Goal: Task Accomplishment & Management: Manage account settings

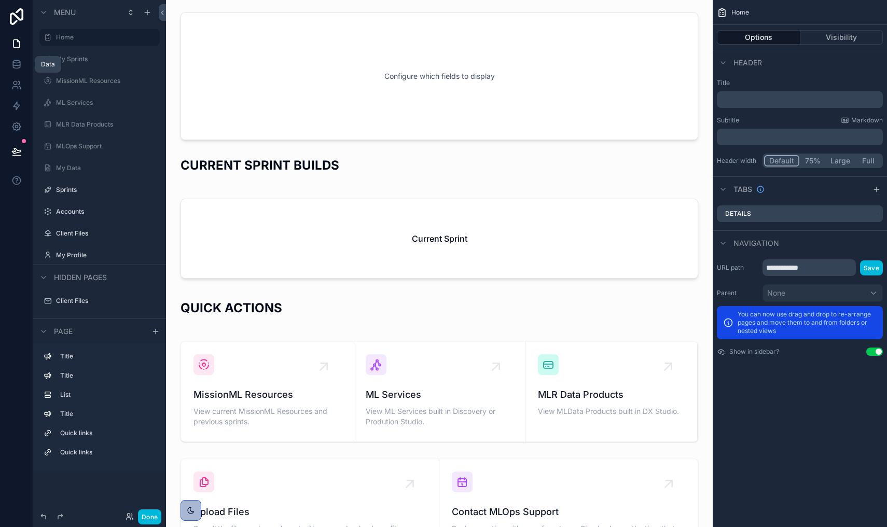
click at [11, 60] on icon at bounding box center [16, 64] width 10 height 10
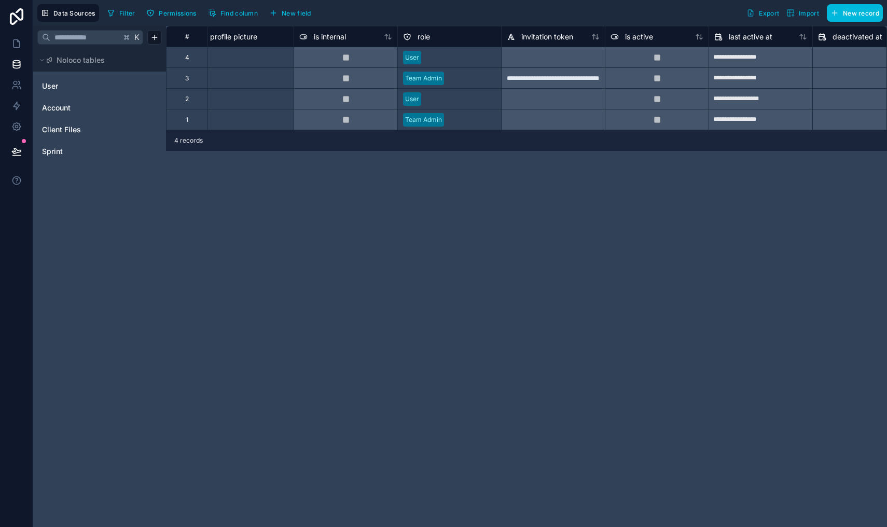
scroll to position [0, 329]
click at [62, 93] on div "User" at bounding box center [99, 86] width 124 height 17
click at [57, 144] on div "Sprint" at bounding box center [99, 151] width 124 height 17
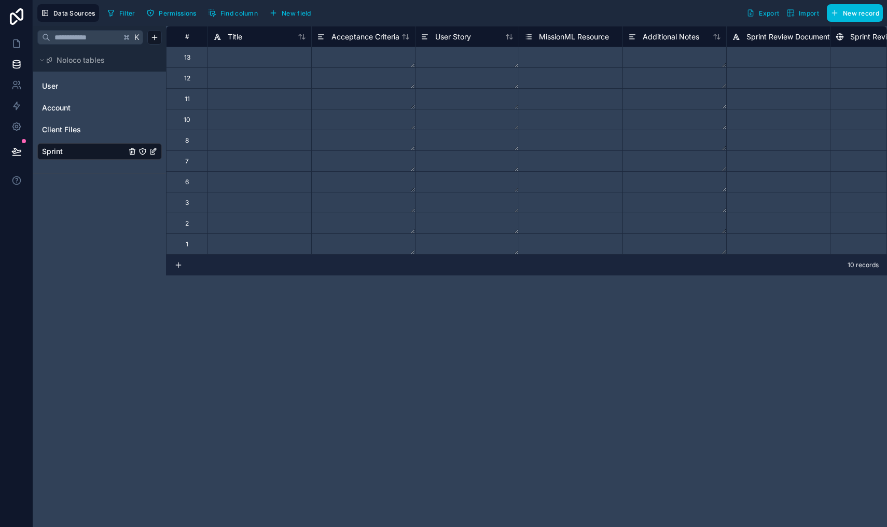
click at [75, 137] on div "Client Files" at bounding box center [99, 129] width 124 height 17
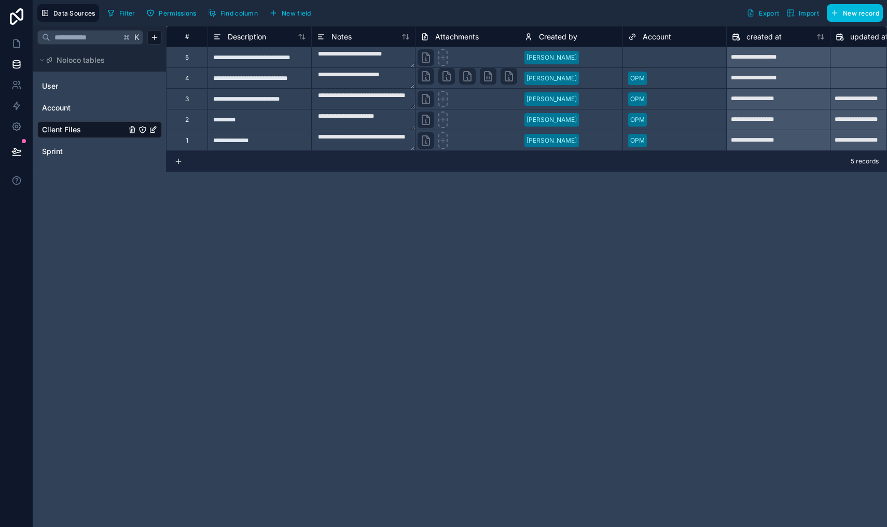
click at [82, 110] on link "Account" at bounding box center [84, 108] width 84 height 10
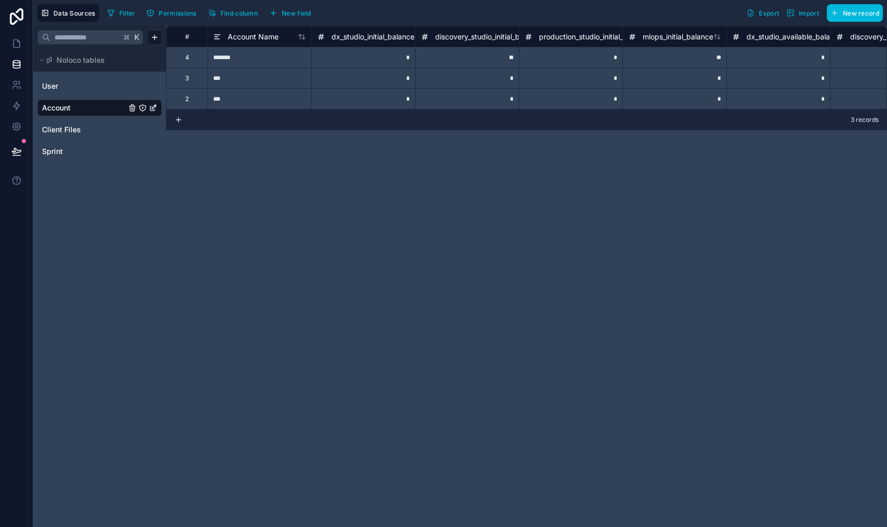
click at [85, 88] on link "User" at bounding box center [84, 86] width 84 height 10
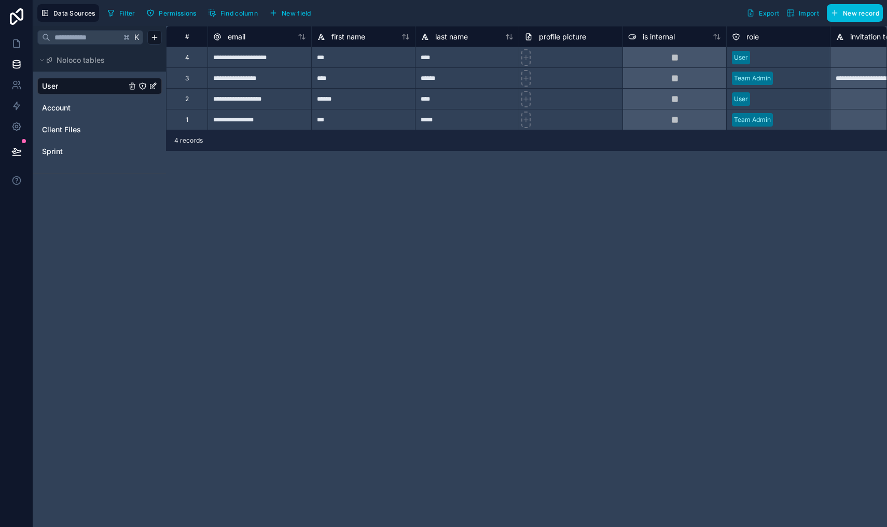
click at [17, 23] on icon at bounding box center [16, 16] width 21 height 17
click at [19, 44] on icon at bounding box center [16, 43] width 10 height 10
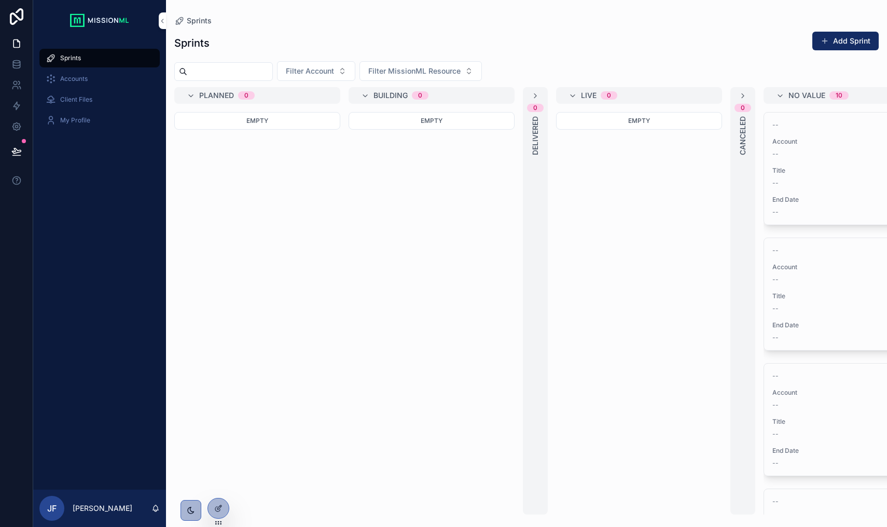
click at [839, 48] on button "Add Sprint" at bounding box center [845, 41] width 66 height 19
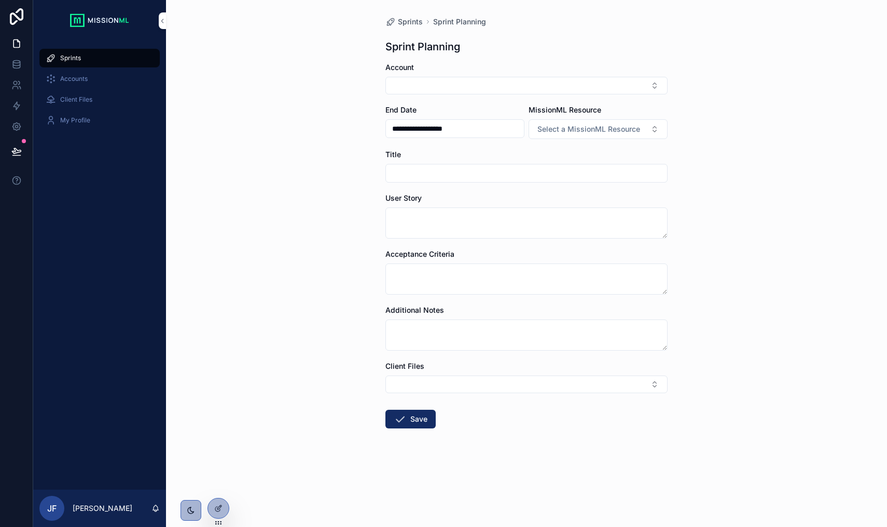
click at [538, 82] on button "Select Button" at bounding box center [526, 86] width 282 height 18
click at [512, 145] on div "OPM" at bounding box center [526, 143] width 144 height 17
click at [448, 172] on input "scrollable content" at bounding box center [526, 175] width 281 height 15
type input "**********"
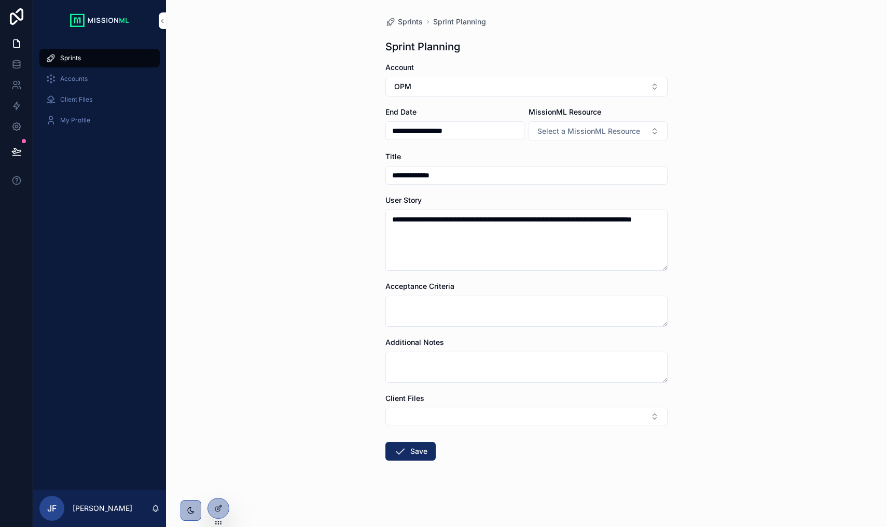
type textarea "**********"
click at [424, 308] on textarea "scrollable content" at bounding box center [526, 311] width 282 height 31
type textarea "*"
type textarea "**********"
click at [416, 379] on textarea "scrollable content" at bounding box center [526, 376] width 282 height 31
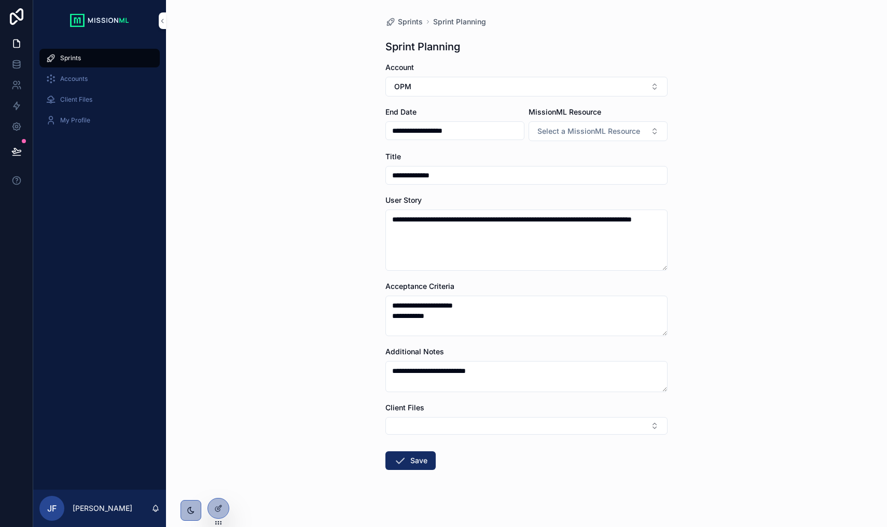
type textarea "**********"
click at [412, 439] on form "**********" at bounding box center [526, 299] width 282 height 474
click at [419, 430] on button "Select Button" at bounding box center [526, 426] width 282 height 18
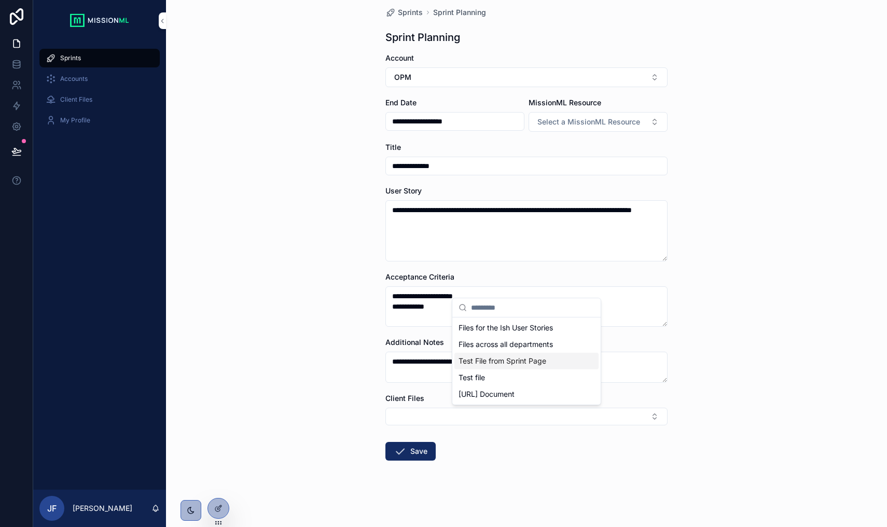
scroll to position [9, 0]
click at [487, 400] on div "[URL] Document" at bounding box center [526, 394] width 144 height 17
click at [478, 461] on div "**********" at bounding box center [460, 263] width 854 height 527
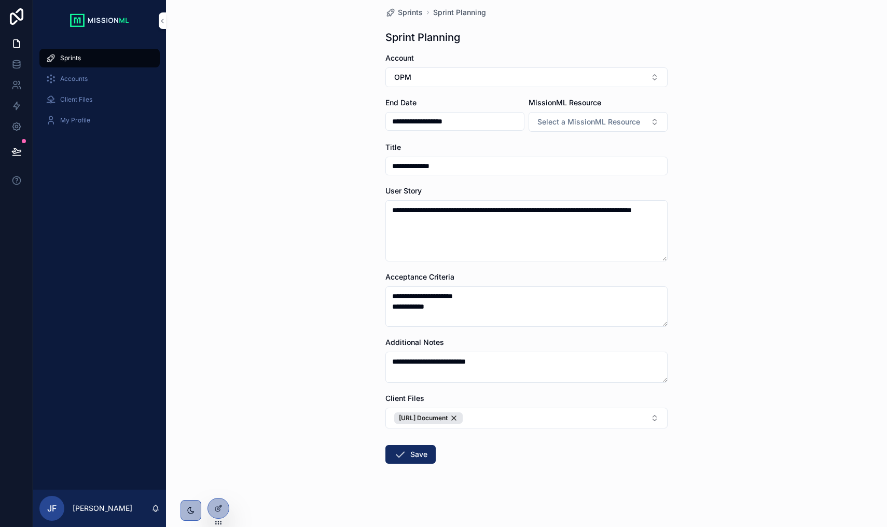
click at [409, 462] on button "Save" at bounding box center [410, 454] width 50 height 19
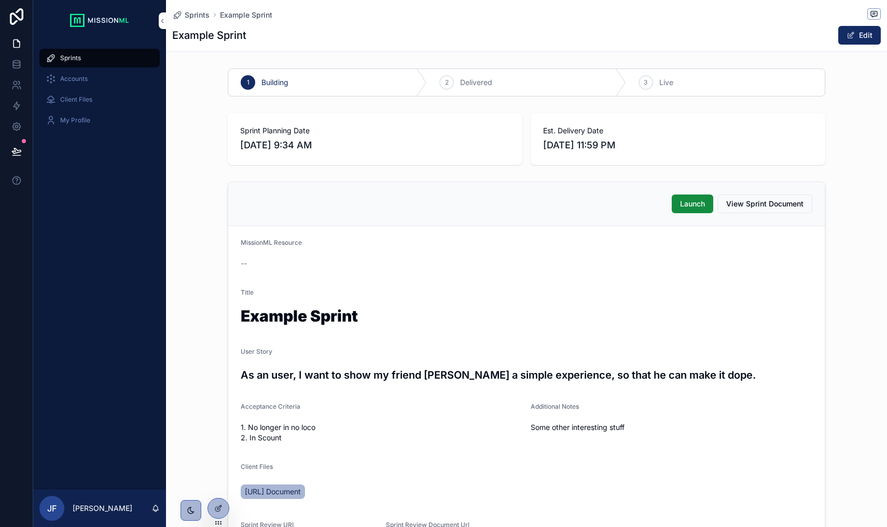
click at [858, 31] on button "Edit" at bounding box center [859, 35] width 43 height 19
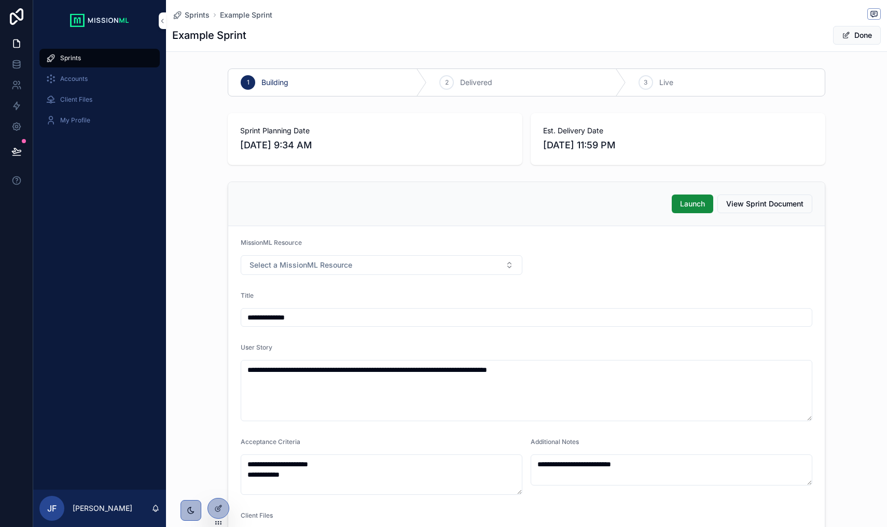
click at [473, 87] on span "Delivered" at bounding box center [476, 82] width 32 height 10
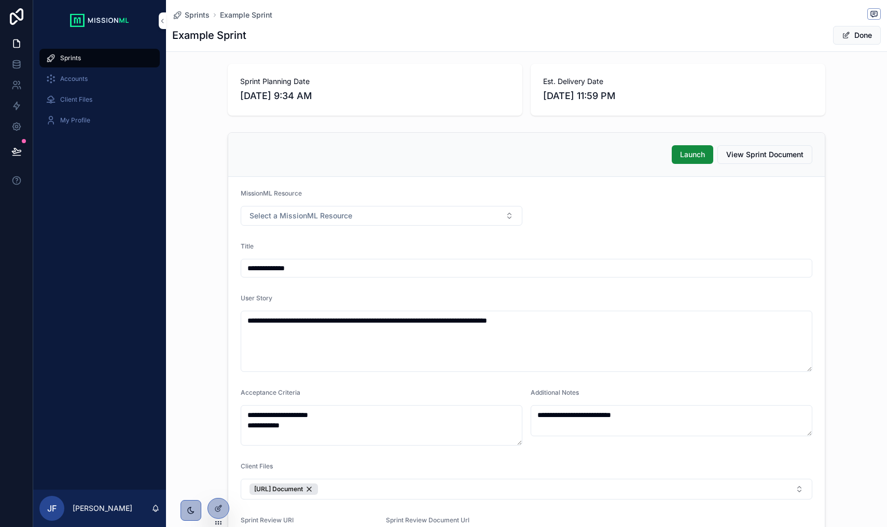
scroll to position [61, 0]
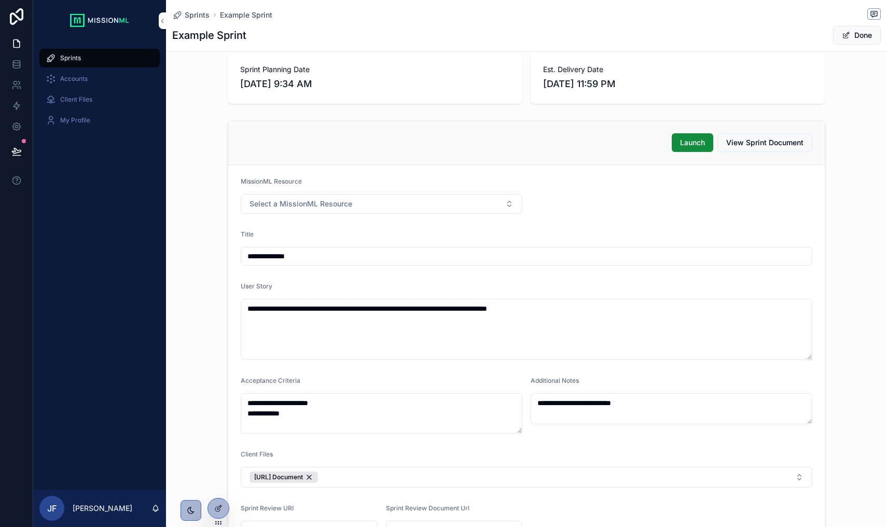
click at [696, 140] on span "Launch" at bounding box center [692, 142] width 25 height 10
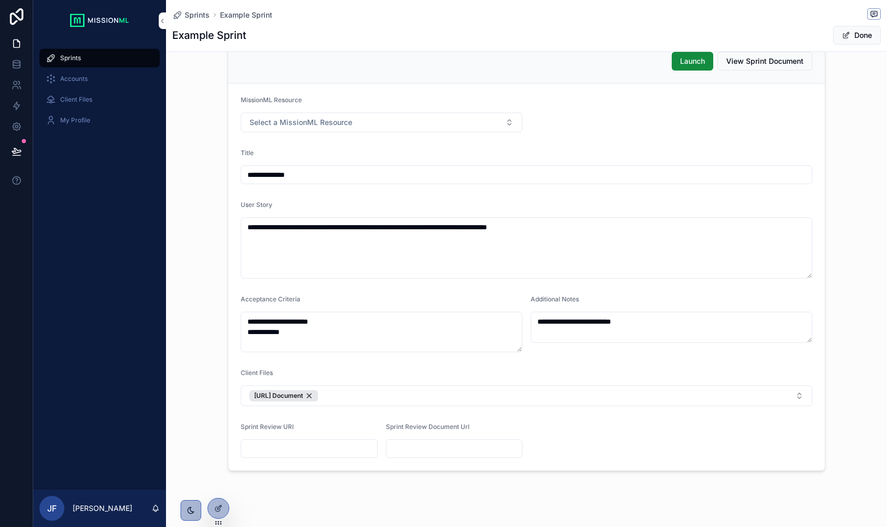
scroll to position [144, 0]
click at [299, 446] on input "scrollable content" at bounding box center [309, 447] width 136 height 15
paste input "**********"
type input "**********"
click at [409, 451] on input "scrollable content" at bounding box center [454, 447] width 136 height 15
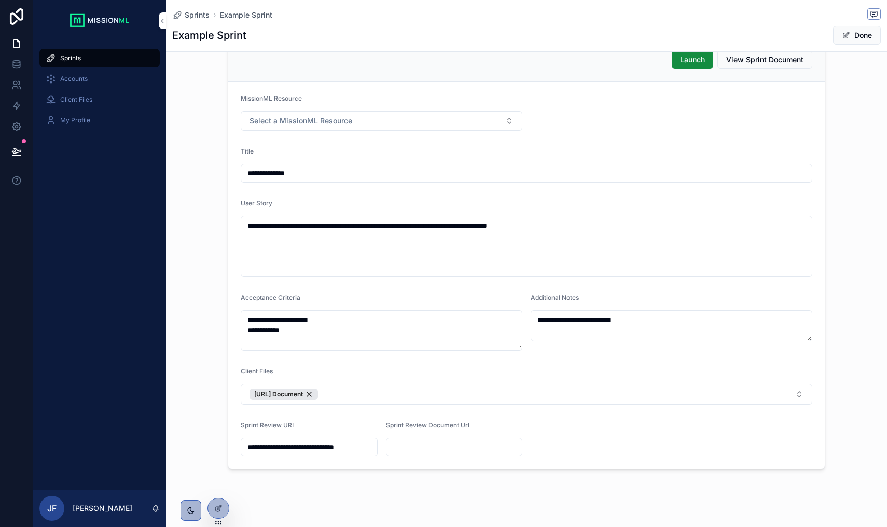
paste input "**********"
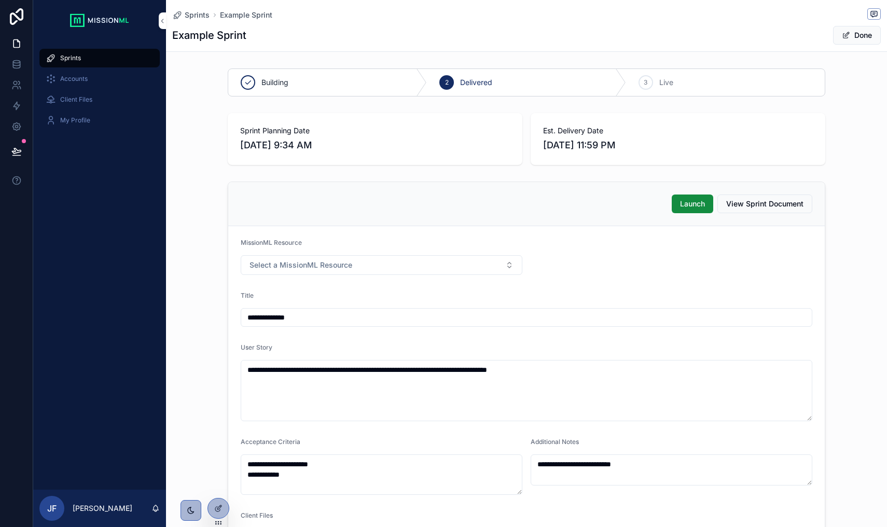
scroll to position [0, 0]
type input "**********"
click at [665, 80] on span "Live" at bounding box center [666, 82] width 14 height 10
click at [472, 263] on button "Select a MissionML Resource" at bounding box center [382, 265] width 282 height 20
click at [391, 319] on div "Discovery Studio" at bounding box center [382, 322] width 144 height 16
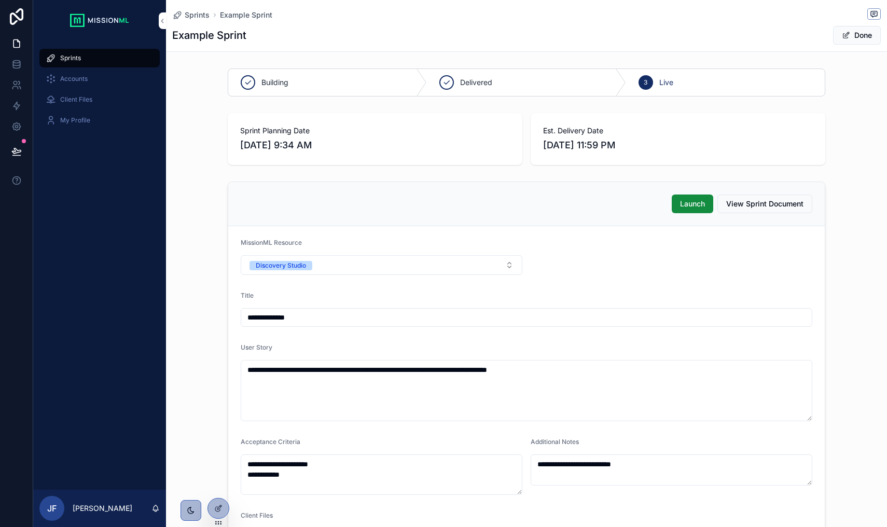
click at [453, 288] on form "**********" at bounding box center [526, 419] width 596 height 387
click at [841, 43] on button "Done" at bounding box center [857, 35] width 48 height 19
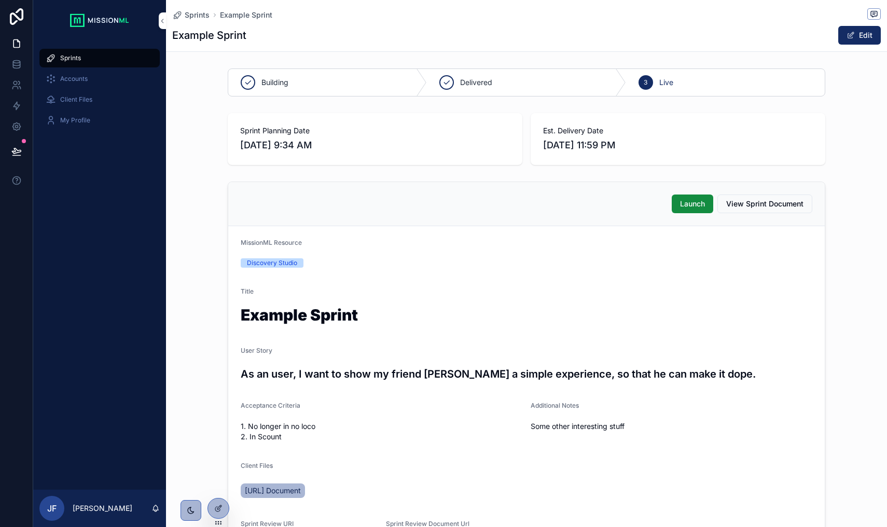
click at [686, 207] on span "Launch" at bounding box center [692, 204] width 25 height 10
click at [792, 203] on span "View Sprint Document" at bounding box center [764, 204] width 77 height 10
click at [74, 84] on div "Accounts" at bounding box center [100, 79] width 108 height 17
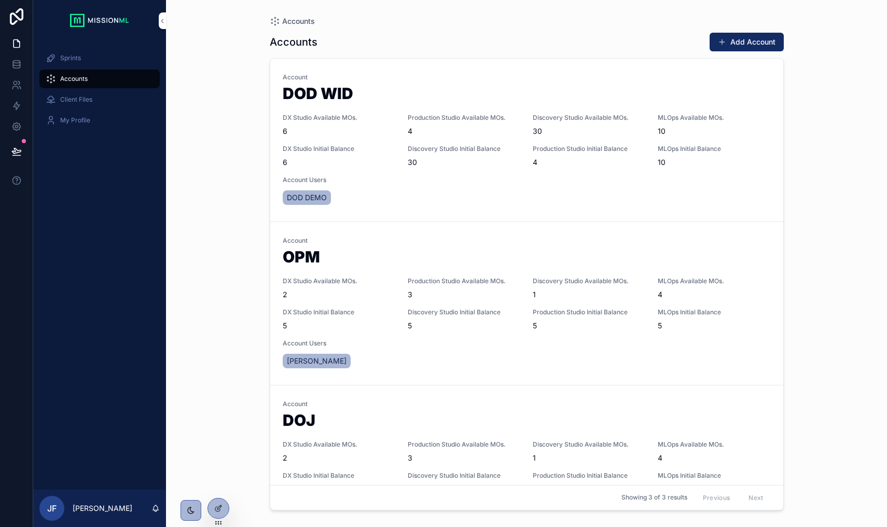
click at [74, 99] on span "Client Files" at bounding box center [76, 99] width 32 height 8
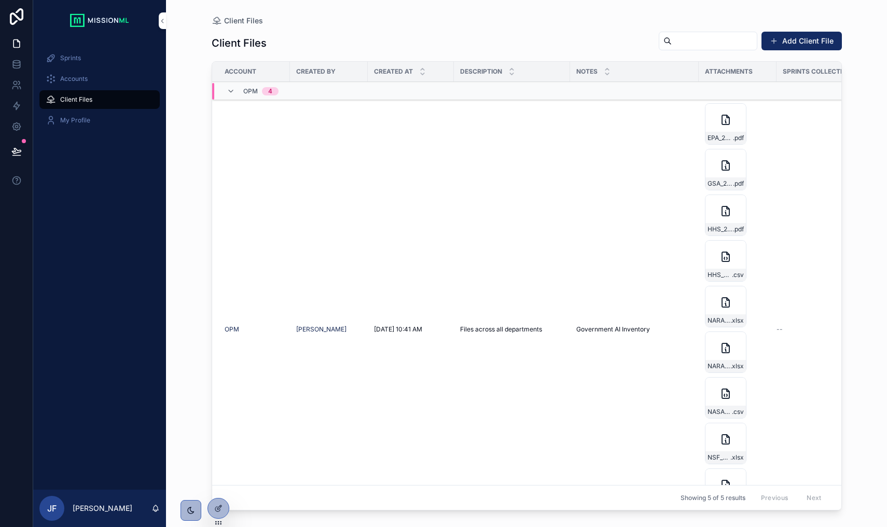
click at [78, 63] on div "Sprints" at bounding box center [100, 58] width 108 height 17
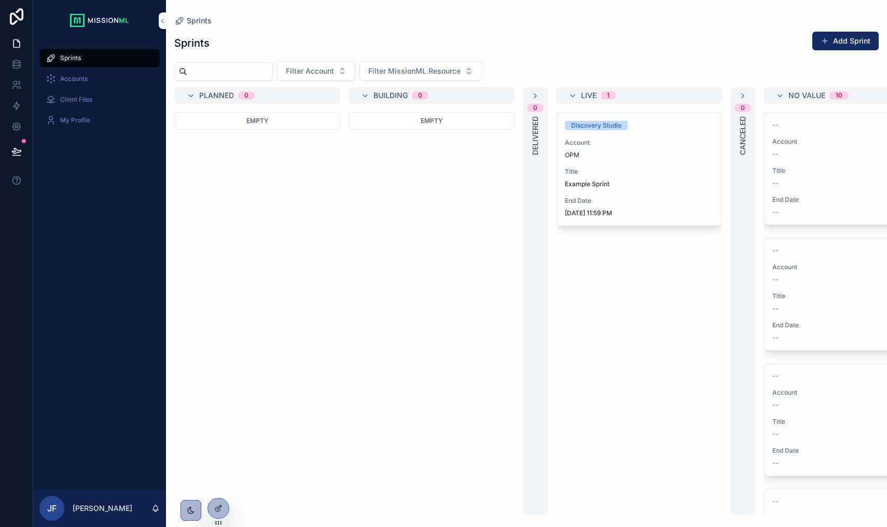
click at [73, 73] on div "Accounts" at bounding box center [100, 79] width 108 height 17
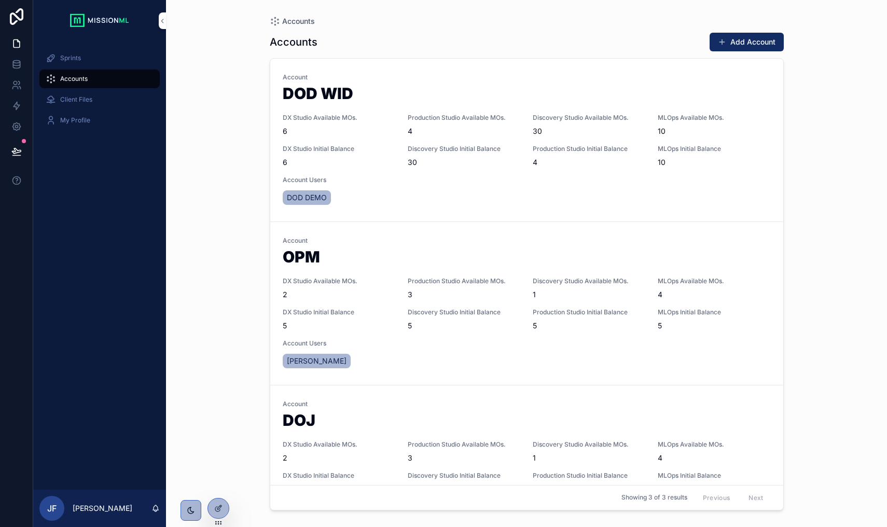
click at [74, 62] on div "Sprints" at bounding box center [100, 58] width 108 height 17
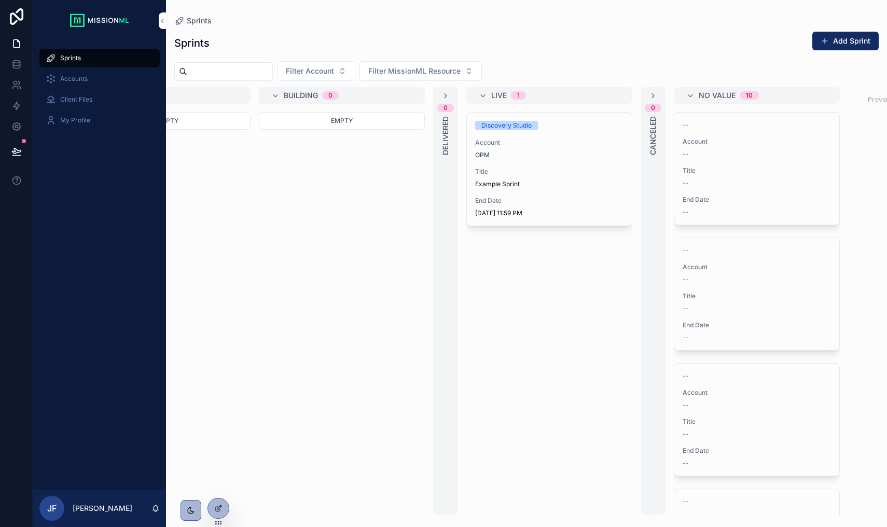
scroll to position [0, 158]
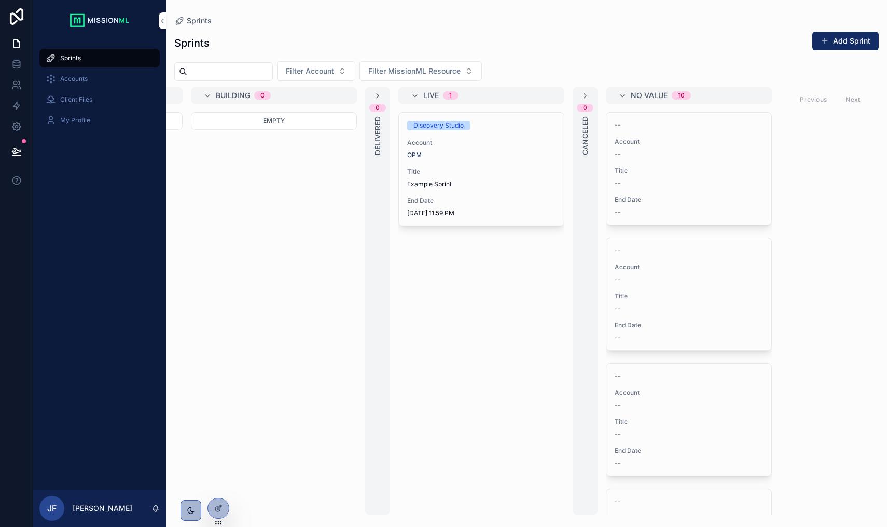
click at [487, 185] on span "Example Sprint" at bounding box center [481, 184] width 148 height 8
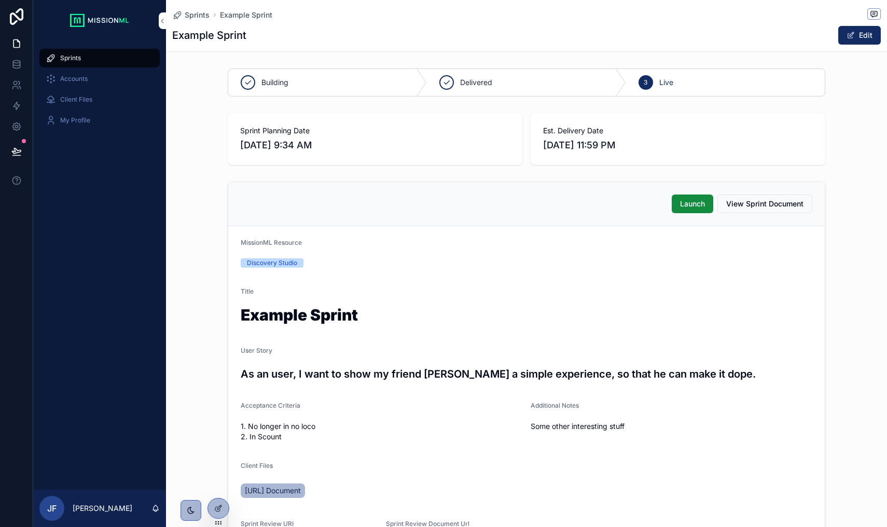
click at [678, 206] on button "Launch" at bounding box center [692, 203] width 41 height 19
click at [101, 508] on p "Jay Finch" at bounding box center [103, 508] width 60 height 10
click at [114, 312] on div "Sprints Accounts Client Files My Profile" at bounding box center [99, 265] width 133 height 448
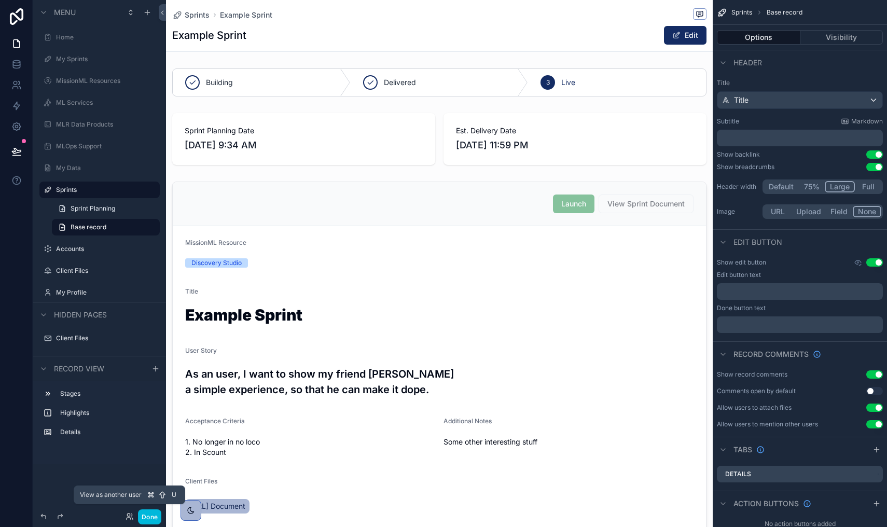
click at [128, 518] on icon at bounding box center [129, 519] width 4 height 2
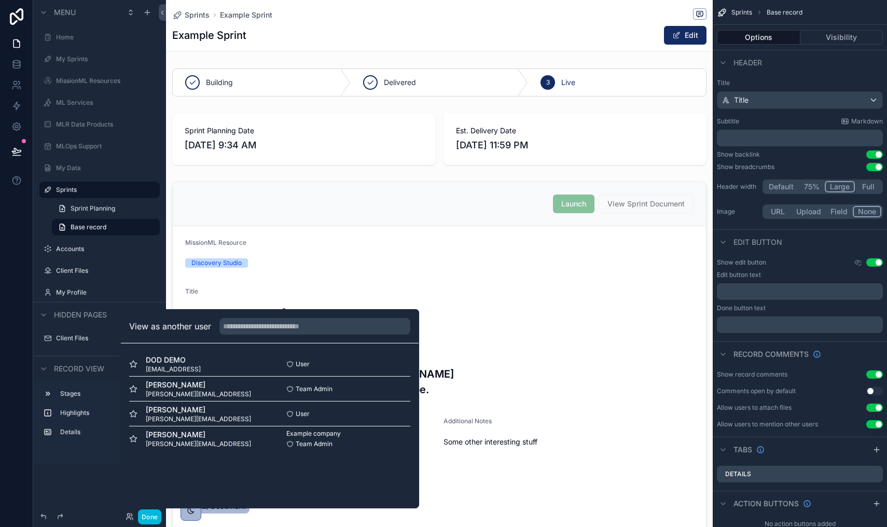
click at [73, 461] on div "Stages Highlights Details" at bounding box center [99, 422] width 133 height 83
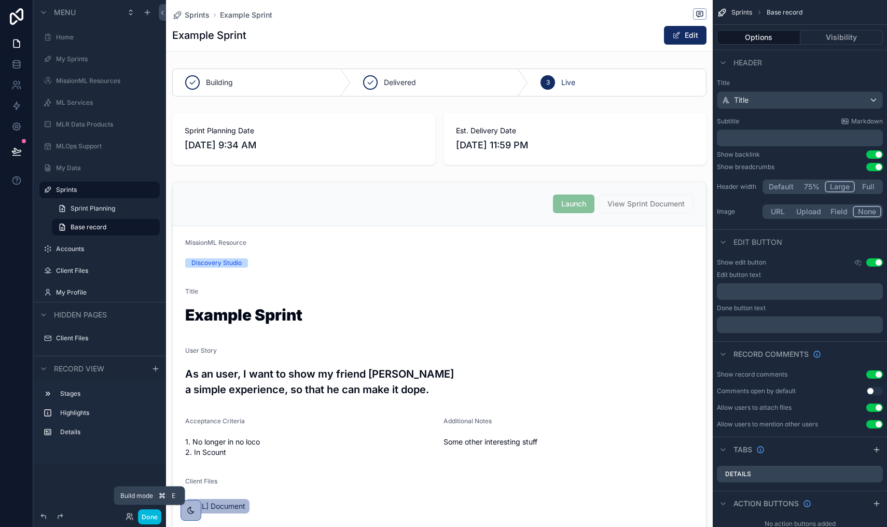
click at [151, 515] on button "Done" at bounding box center [149, 516] width 23 height 15
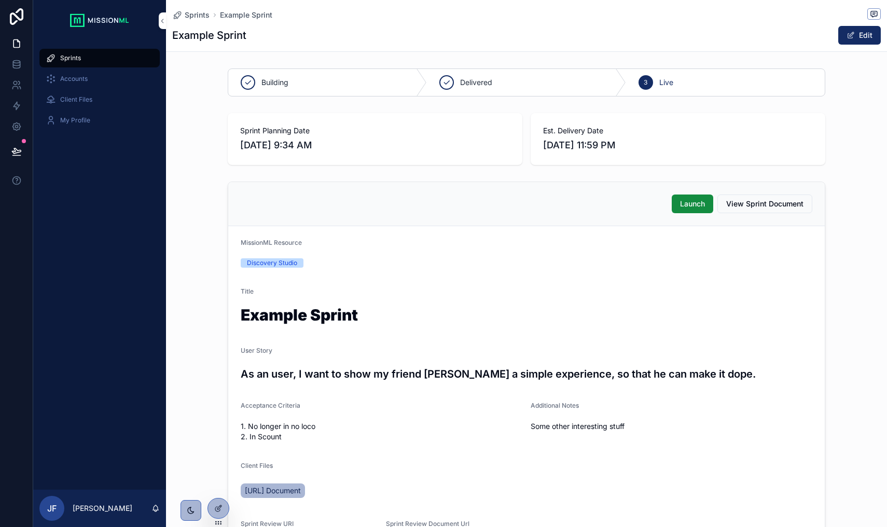
click at [69, 80] on span "Accounts" at bounding box center [73, 79] width 27 height 8
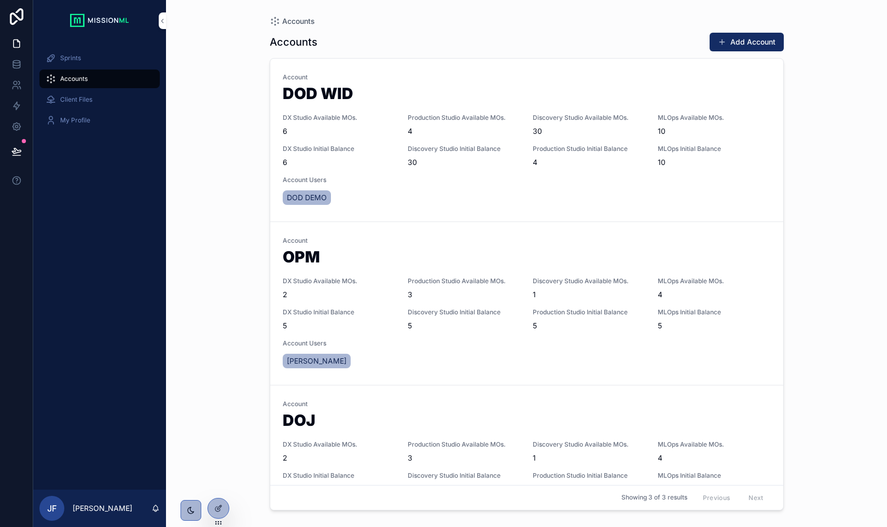
click at [77, 97] on span "Client Files" at bounding box center [76, 99] width 32 height 8
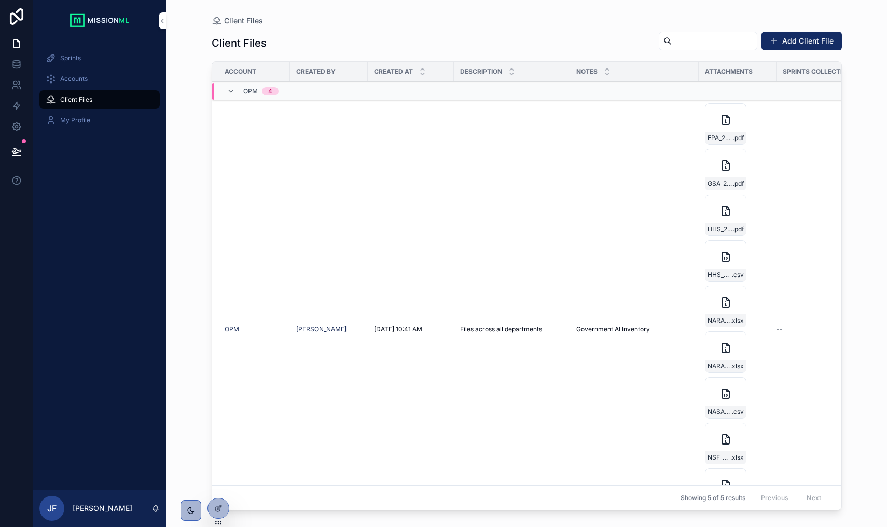
click at [74, 60] on span "Sprints" at bounding box center [70, 58] width 21 height 8
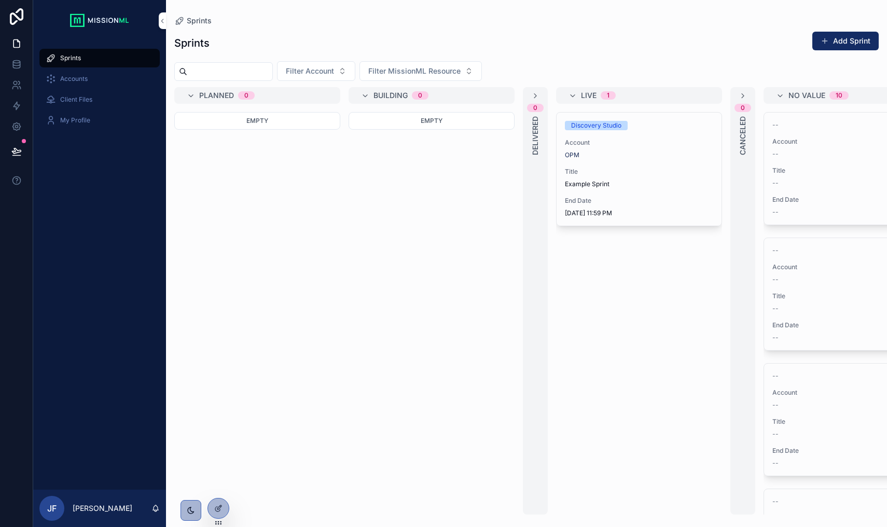
click at [647, 179] on div "Title Example Sprint" at bounding box center [639, 178] width 148 height 21
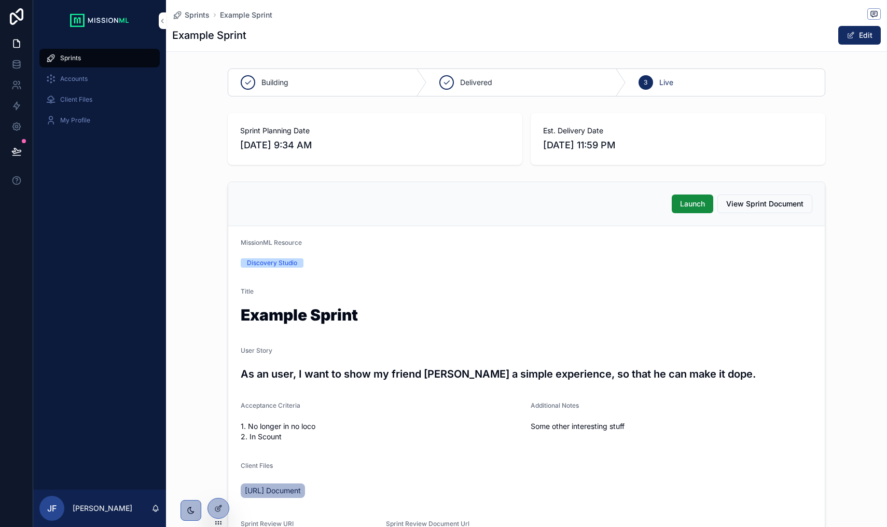
click at [860, 35] on button "Edit" at bounding box center [859, 35] width 43 height 19
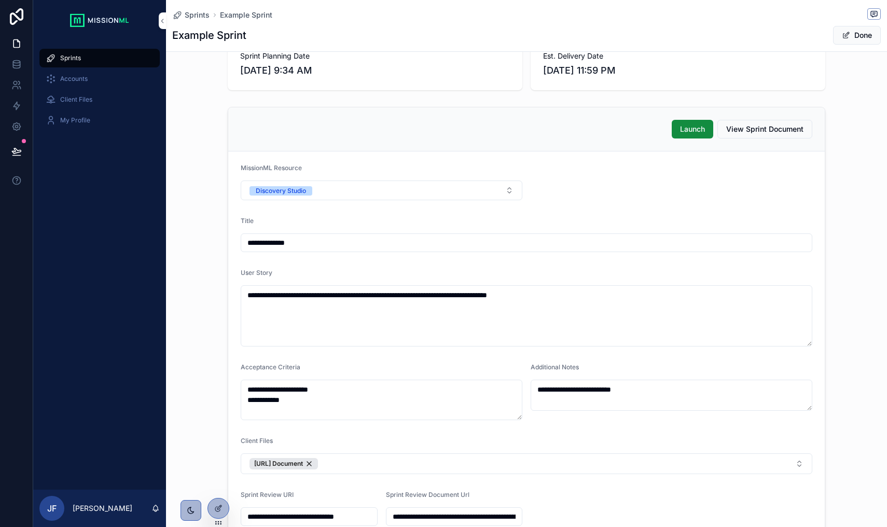
scroll to position [75, 0]
click at [20, 61] on icon at bounding box center [16, 62] width 7 height 3
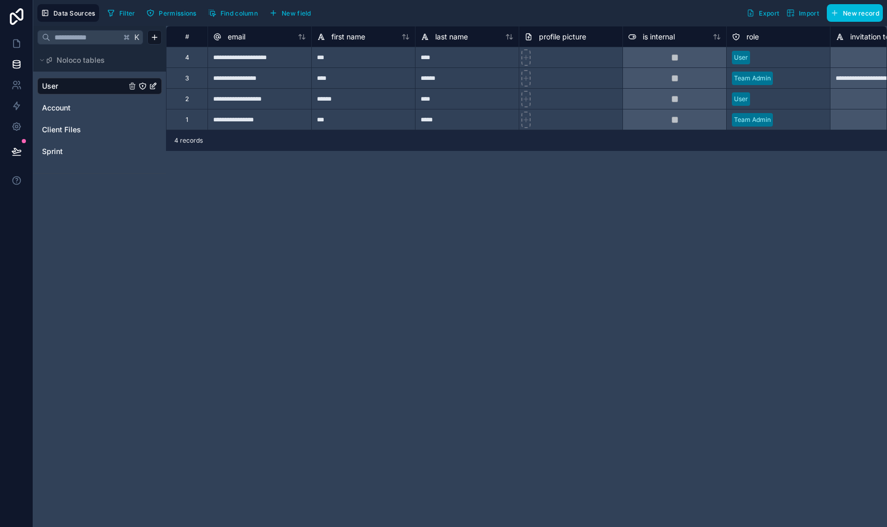
click at [64, 143] on div "Sprint" at bounding box center [99, 151] width 124 height 17
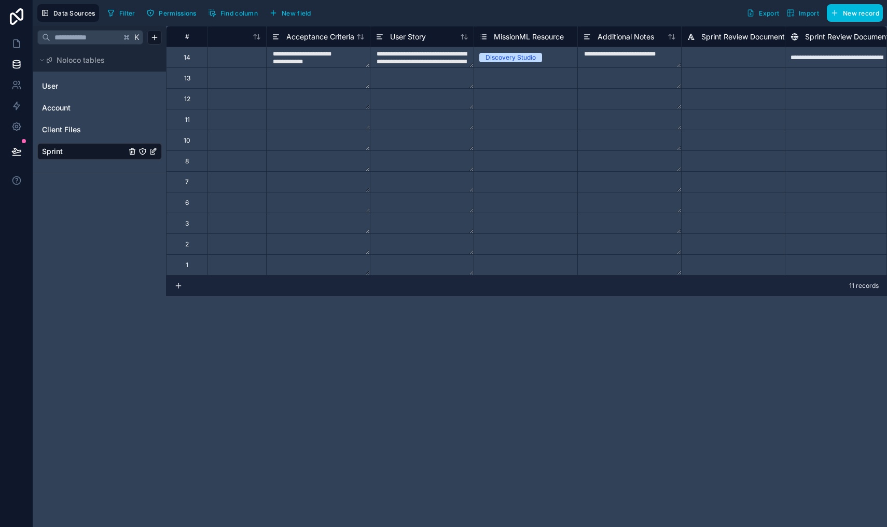
scroll to position [0, 395]
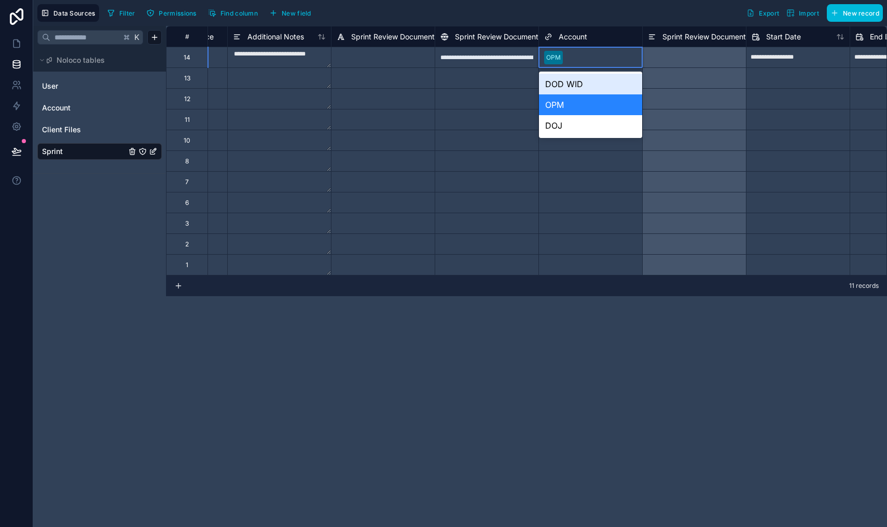
click at [565, 87] on div "DOD WID" at bounding box center [590, 84] width 103 height 21
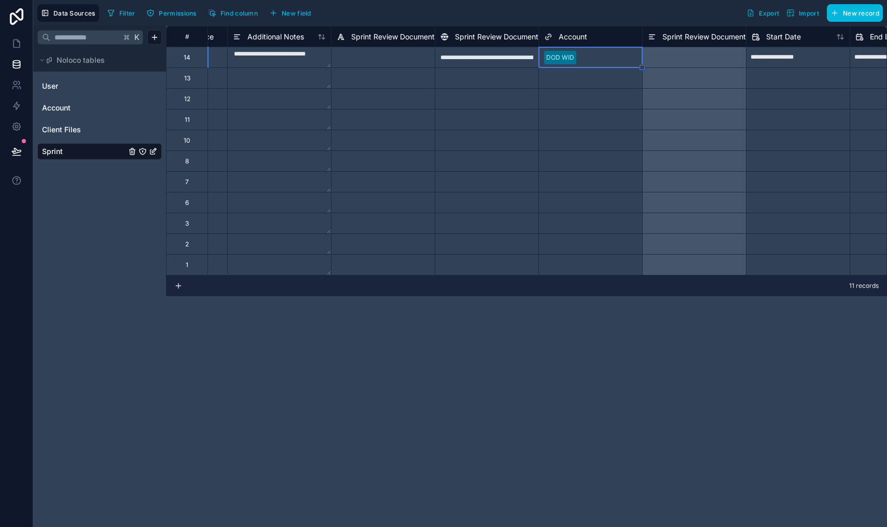
click at [395, 340] on div "**********" at bounding box center [526, 276] width 721 height 501
click at [15, 39] on icon at bounding box center [16, 43] width 10 height 10
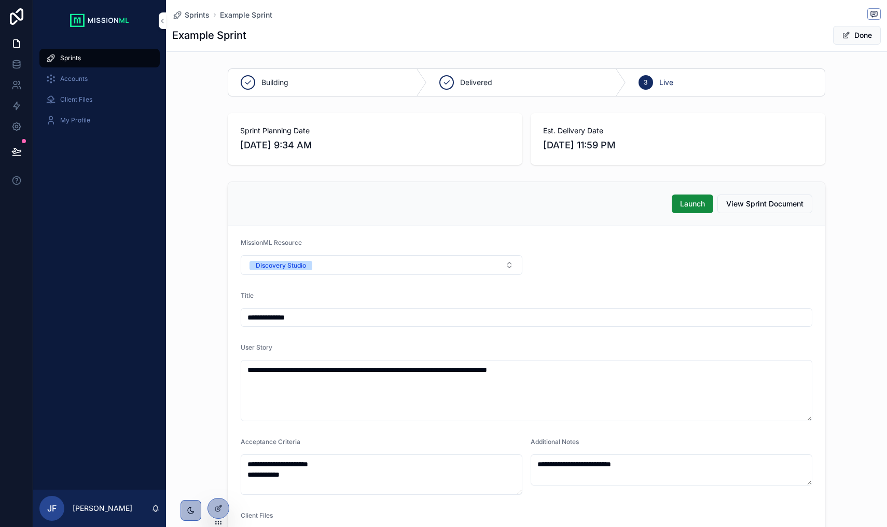
click at [87, 508] on p "Jay Finch" at bounding box center [103, 508] width 60 height 10
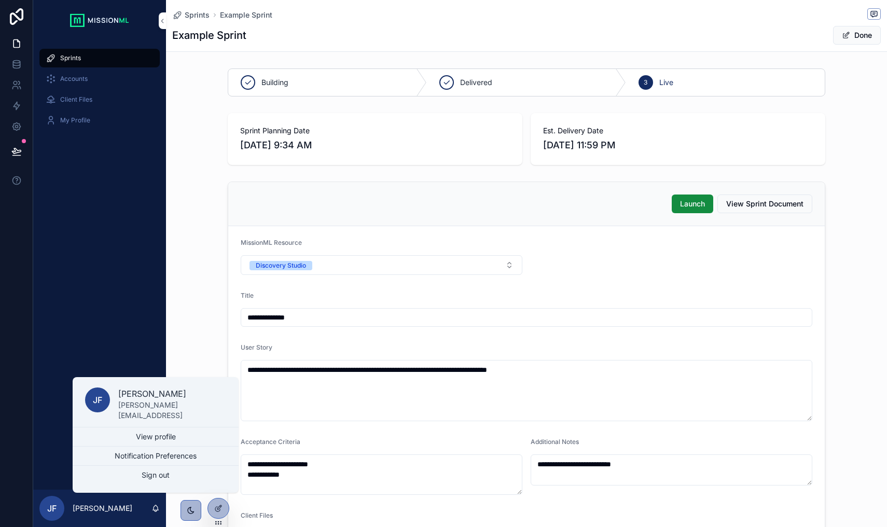
click at [192, 510] on icon "scrollable content" at bounding box center [191, 510] width 8 height 8
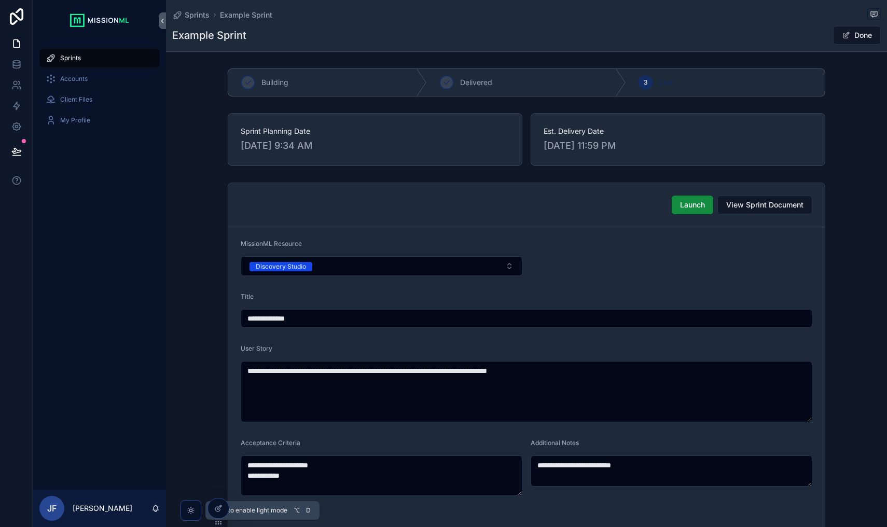
click at [192, 510] on icon "scrollable content" at bounding box center [190, 510] width 3 height 3
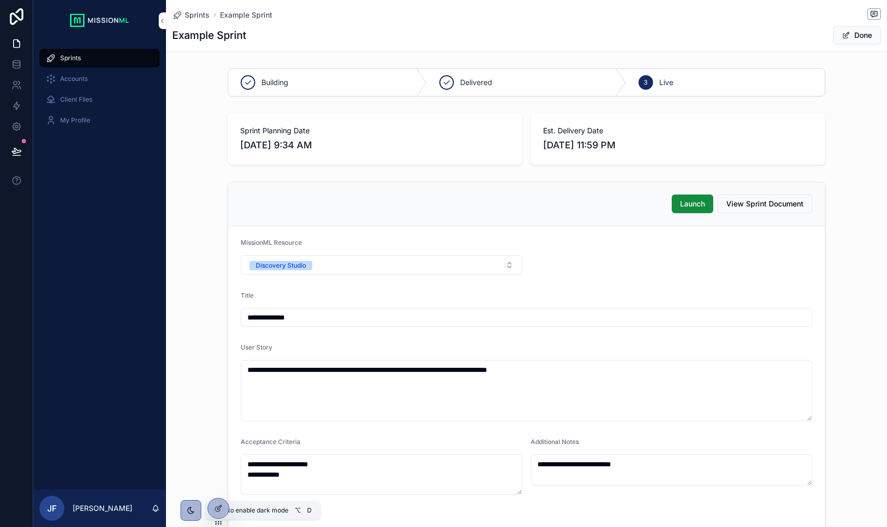
click at [192, 510] on icon "scrollable content" at bounding box center [191, 510] width 8 height 8
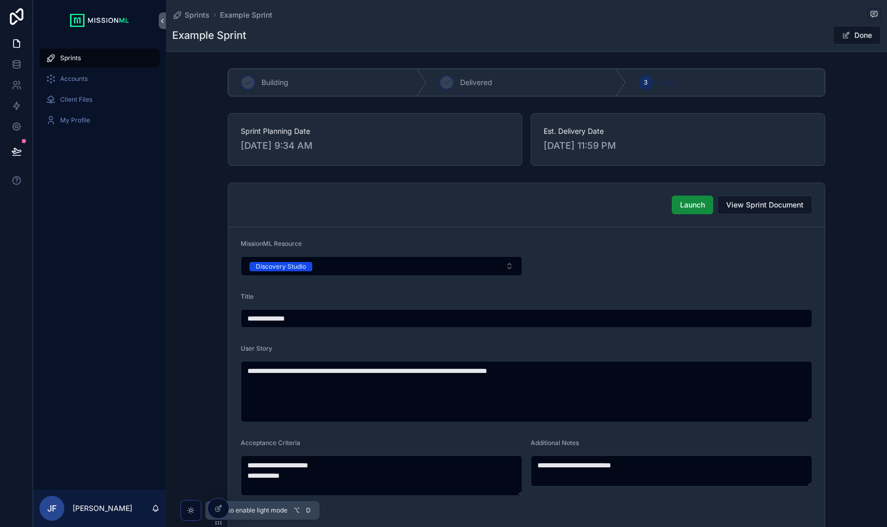
click at [192, 510] on icon "scrollable content" at bounding box center [190, 510] width 3 height 3
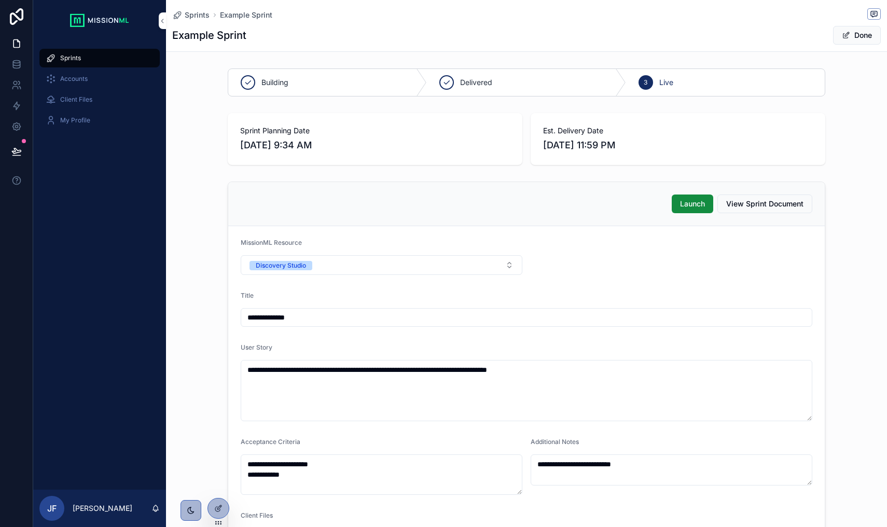
click at [100, 508] on p "Jay Finch" at bounding box center [103, 508] width 60 height 10
click at [214, 506] on div at bounding box center [218, 508] width 21 height 20
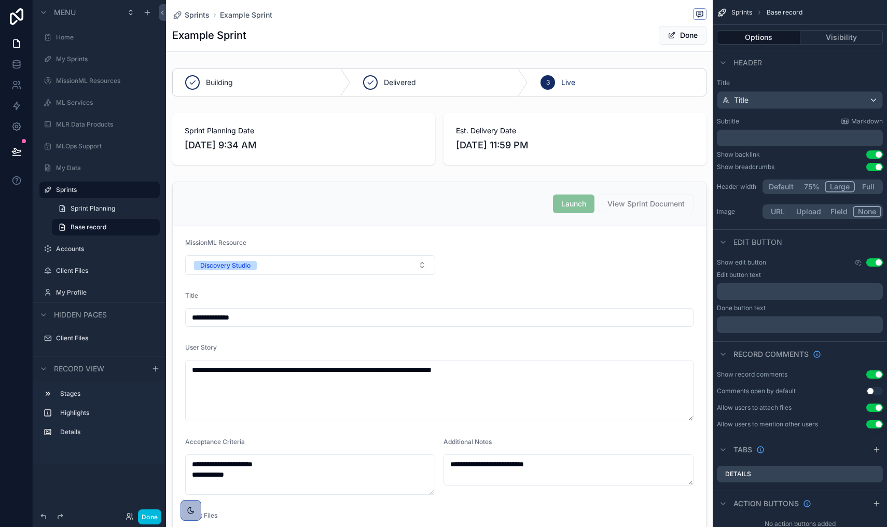
click at [214, 506] on div "scrollable content" at bounding box center [439, 397] width 547 height 440
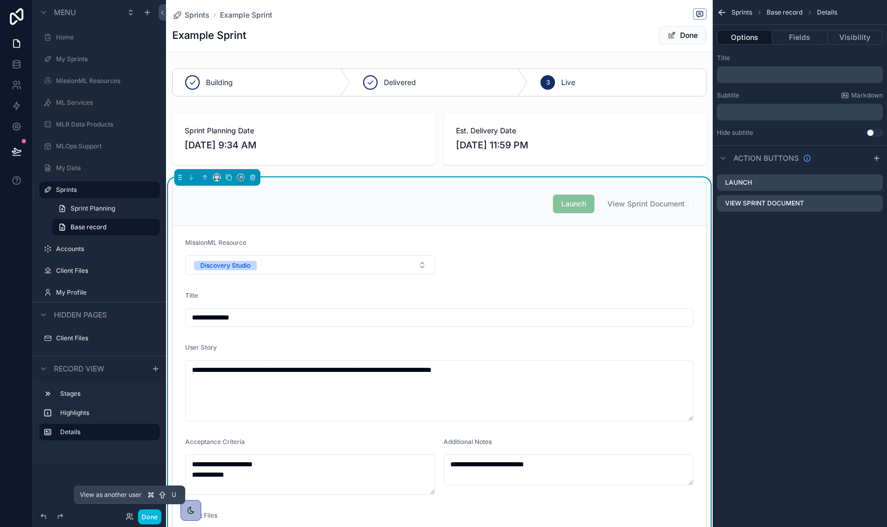
click at [129, 517] on icon at bounding box center [130, 516] width 8 height 8
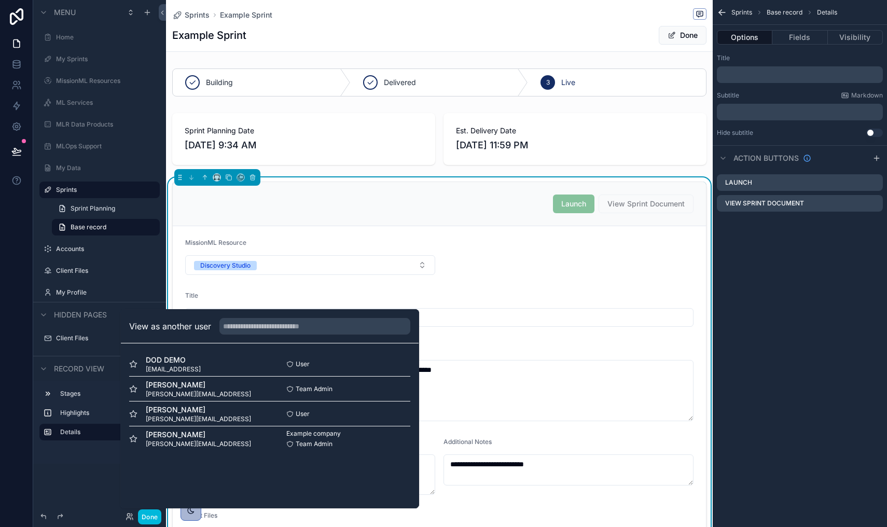
click at [157, 361] on span "DOD DEMO" at bounding box center [173, 360] width 55 height 10
click at [0, 0] on button "Select" at bounding box center [0, 0] width 0 height 0
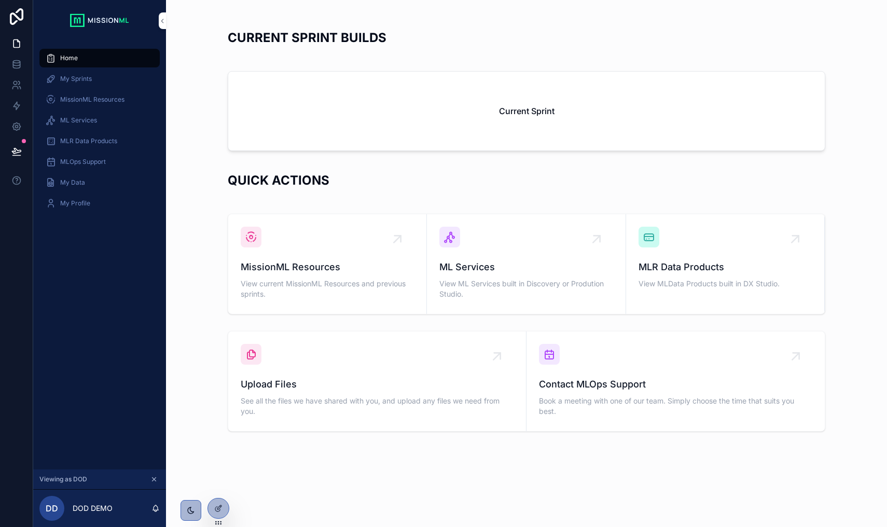
click at [76, 81] on span "My Sprints" at bounding box center [76, 79] width 32 height 8
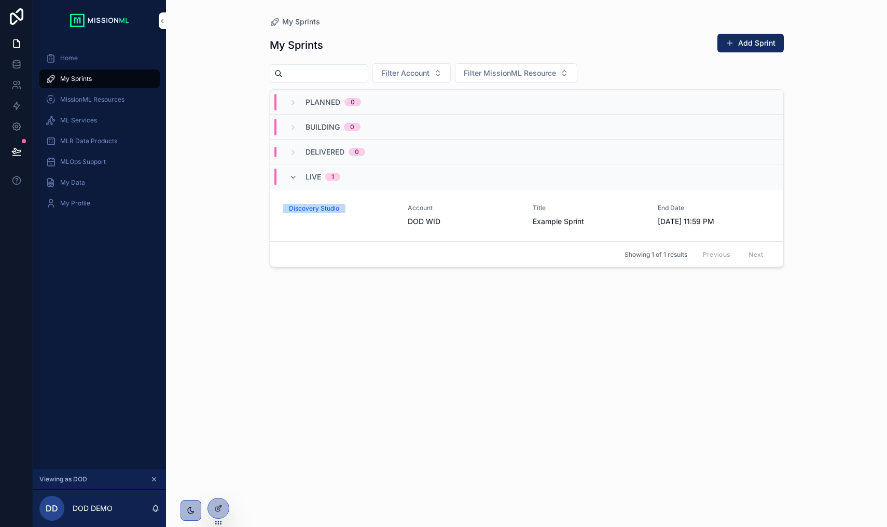
click at [67, 63] on div "Home" at bounding box center [100, 58] width 108 height 17
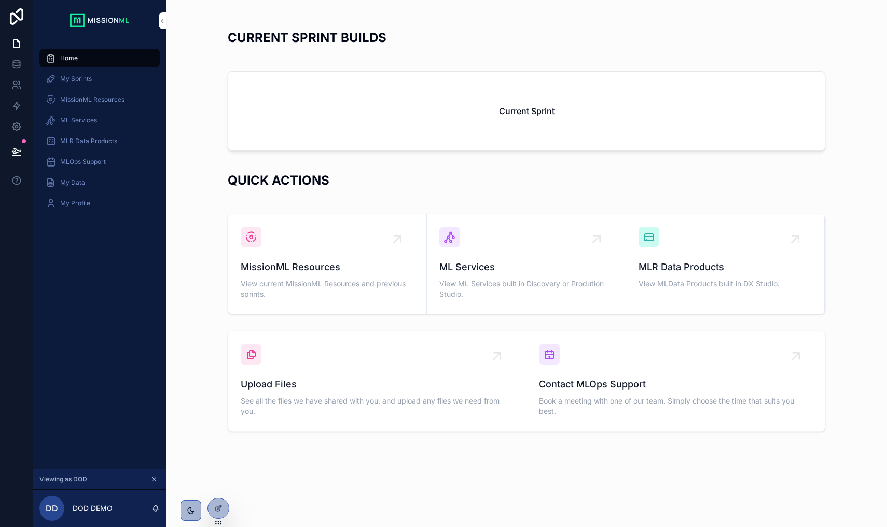
click at [74, 78] on span "My Sprints" at bounding box center [76, 79] width 32 height 8
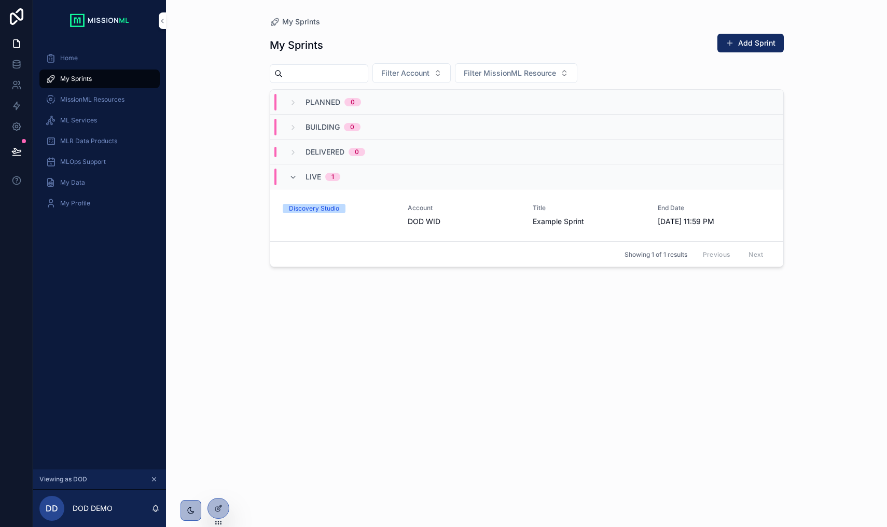
click at [84, 100] on span "MissionML Resources" at bounding box center [92, 99] width 64 height 8
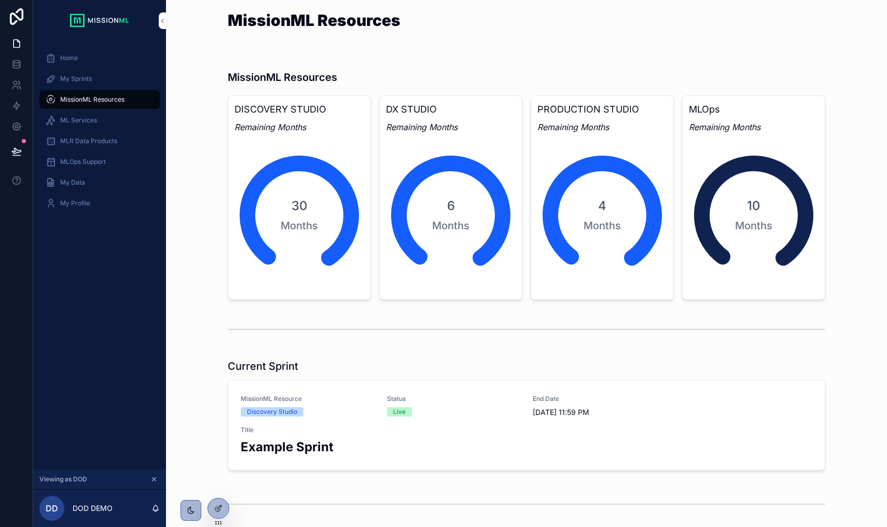
click at [82, 140] on span "MLR Data Products" at bounding box center [88, 141] width 57 height 8
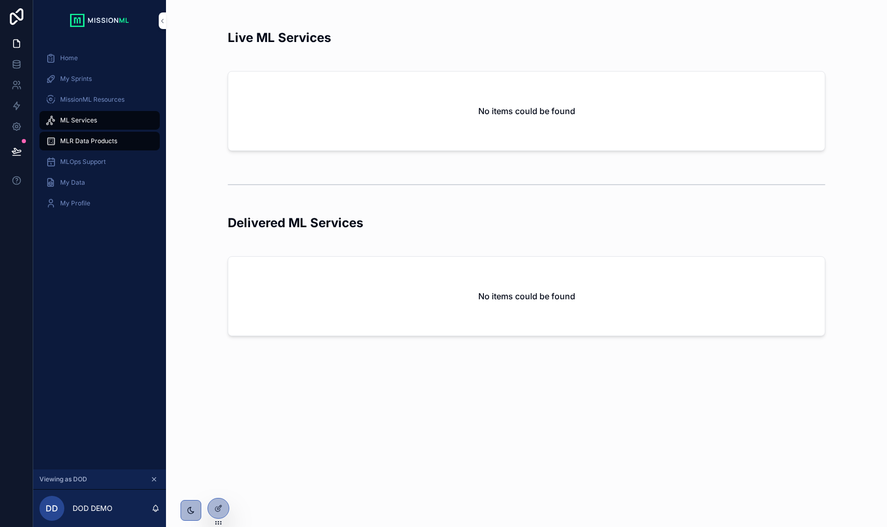
click at [81, 162] on span "MLOps Support" at bounding box center [83, 162] width 46 height 8
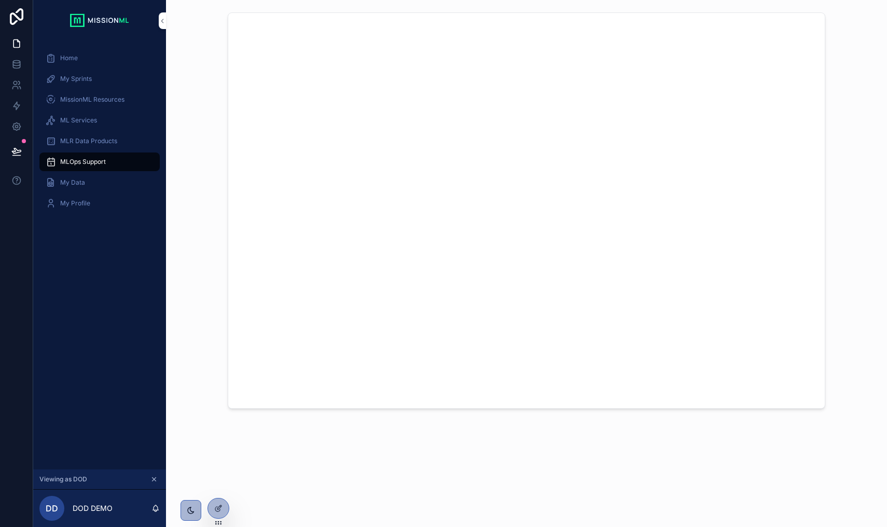
click at [87, 123] on span "ML Services" at bounding box center [78, 120] width 37 height 8
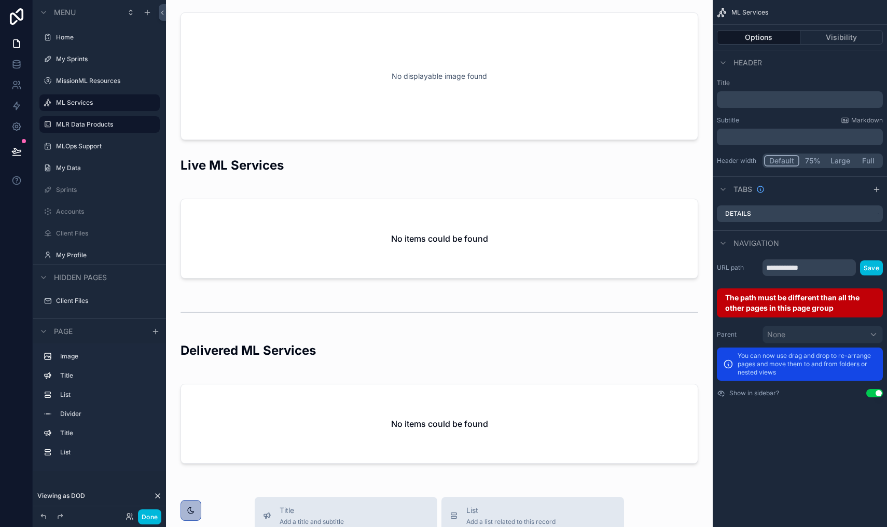
click at [127, 513] on icon at bounding box center [130, 516] width 8 height 8
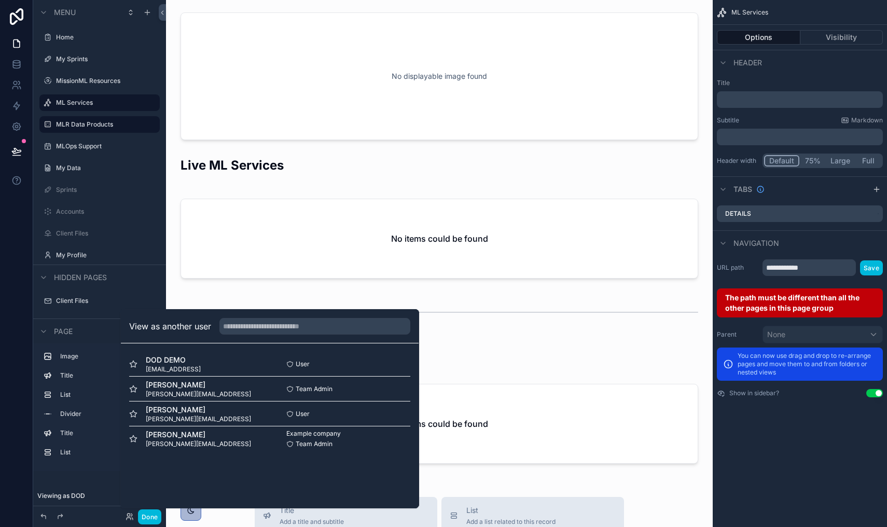
click at [0, 0] on button "Select" at bounding box center [0, 0] width 0 height 0
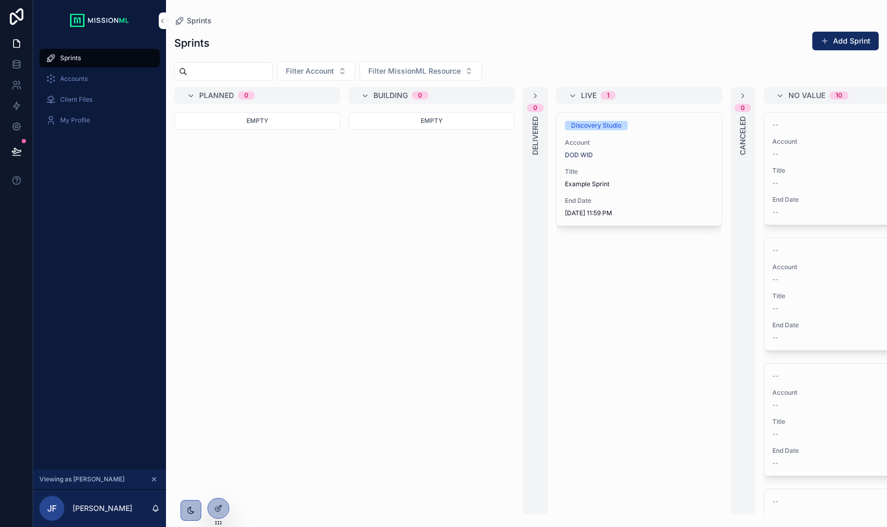
click at [609, 153] on div "DOD WID" at bounding box center [639, 155] width 148 height 8
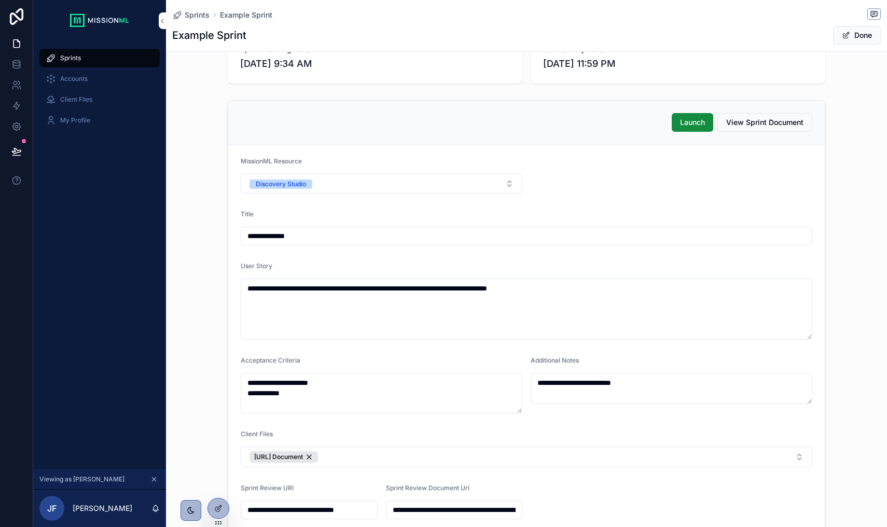
scroll to position [92, 0]
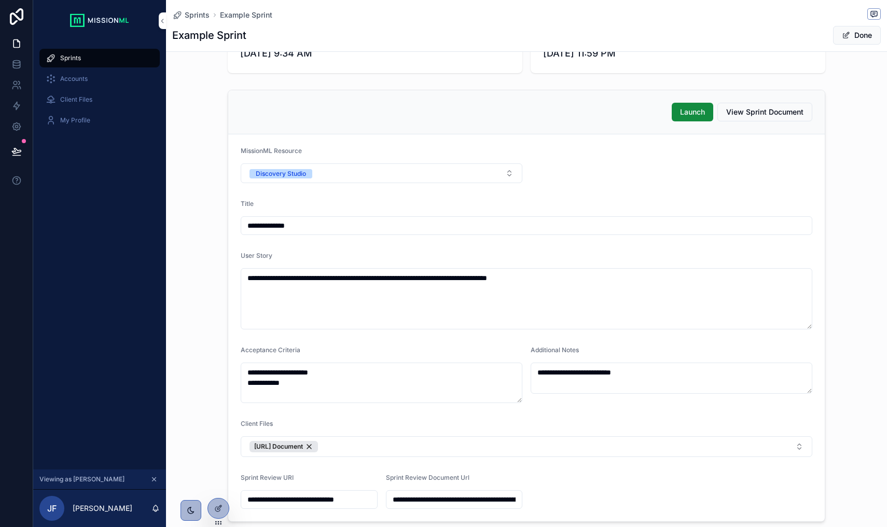
click at [503, 179] on button "Discovery Studio" at bounding box center [382, 173] width 282 height 20
click at [421, 275] on div "MLOps" at bounding box center [382, 277] width 144 height 16
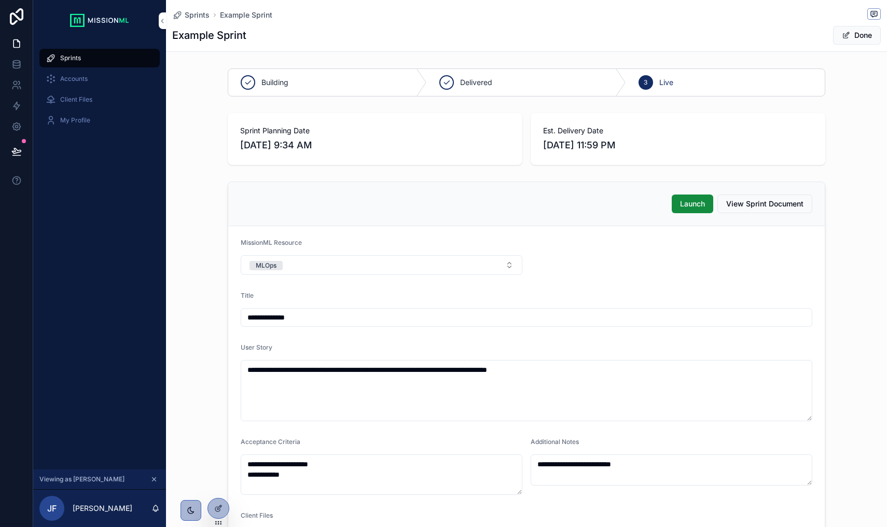
scroll to position [0, 0]
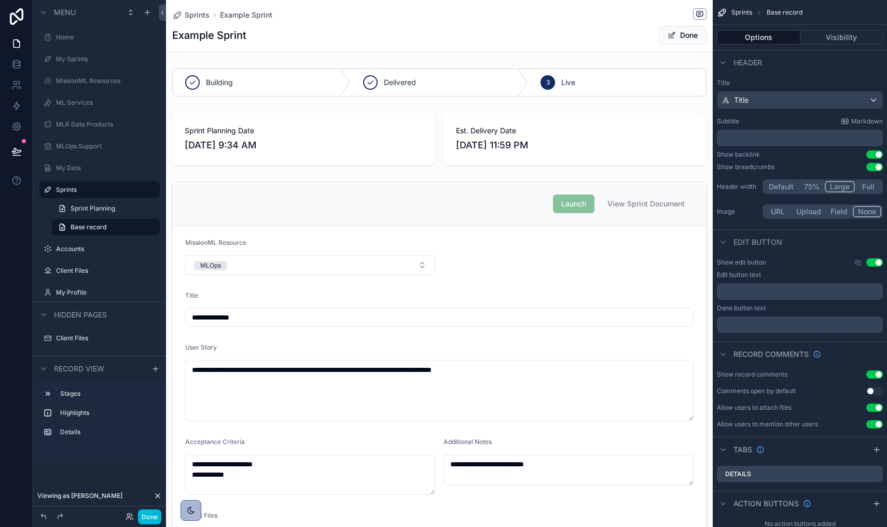
click at [129, 514] on icon at bounding box center [130, 516] width 8 height 8
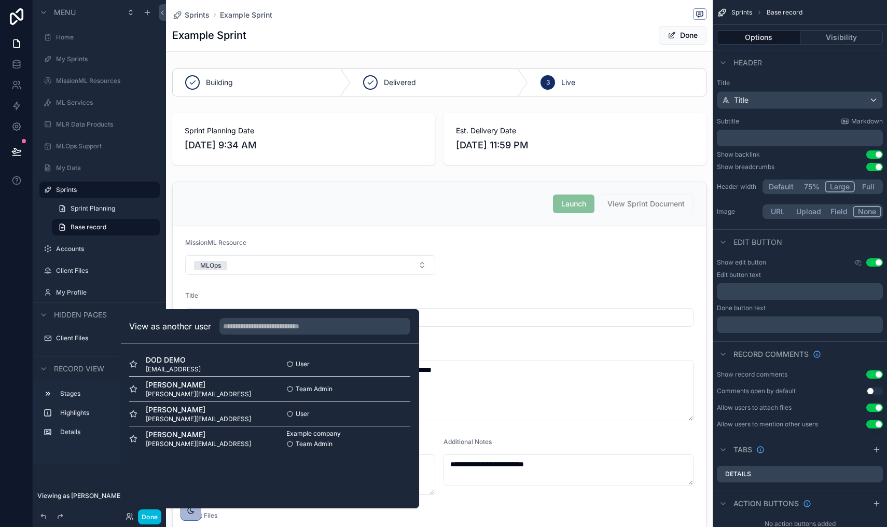
click at [0, 0] on button "Select" at bounding box center [0, 0] width 0 height 0
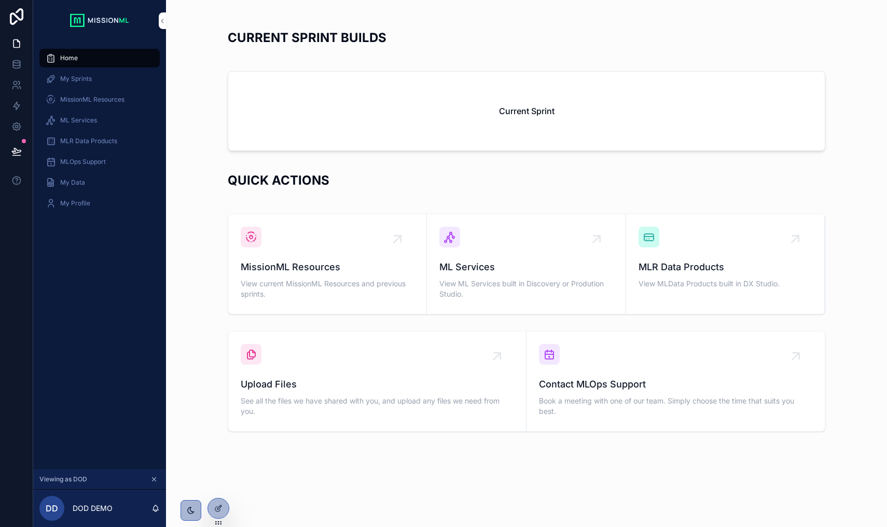
click at [62, 124] on span "ML Services" at bounding box center [78, 120] width 37 height 8
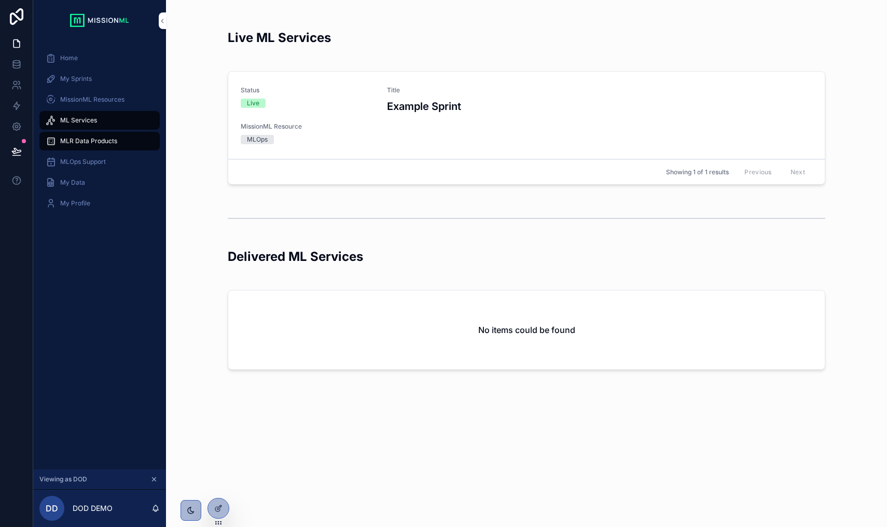
click at [722, 137] on div "Status Live Title Example Sprint MissionML Resource MLOps" at bounding box center [527, 115] width 572 height 58
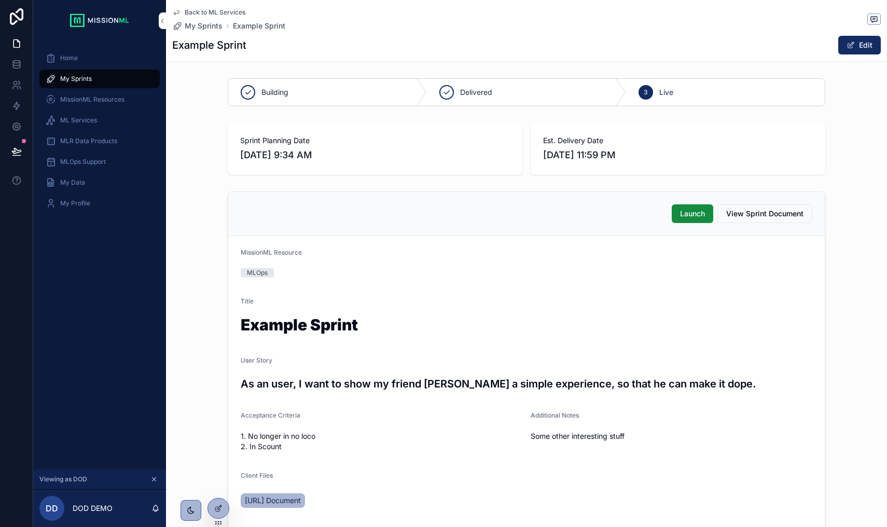
click at [696, 216] on span "Launch" at bounding box center [692, 213] width 25 height 10
click at [764, 216] on span "View Sprint Document" at bounding box center [764, 213] width 77 height 10
click at [77, 123] on span "ML Services" at bounding box center [78, 120] width 37 height 8
